Goal: Navigation & Orientation: Find specific page/section

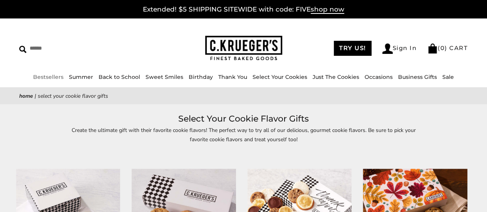
click at [58, 77] on link "Bestsellers" at bounding box center [48, 77] width 30 height 7
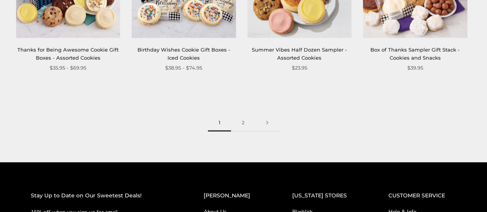
scroll to position [1019, 0]
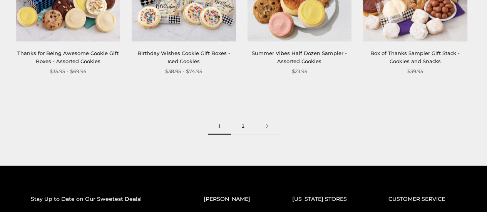
click at [244, 129] on link "2" at bounding box center [243, 126] width 24 height 17
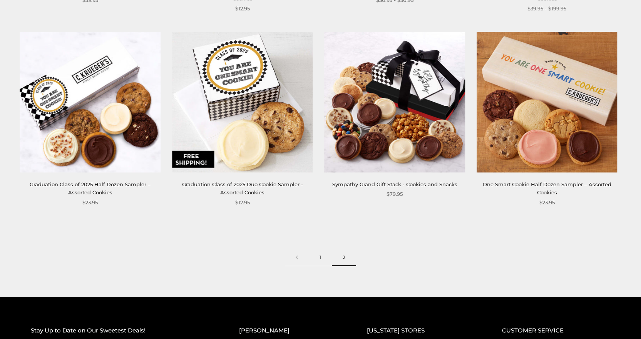
scroll to position [533, 0]
